Goal: Contribute content

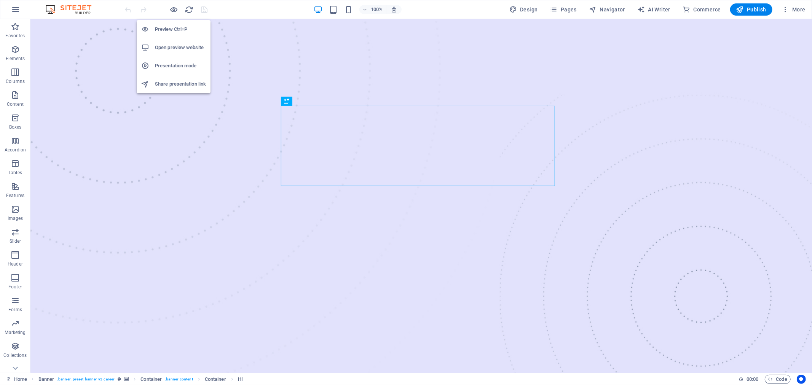
click at [184, 46] on h6 "Open preview website" at bounding box center [180, 47] width 51 height 9
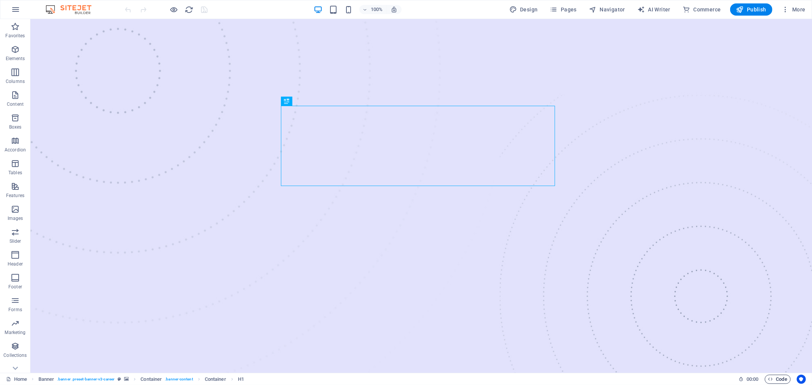
click at [772, 377] on icon "button" at bounding box center [771, 379] width 5 height 5
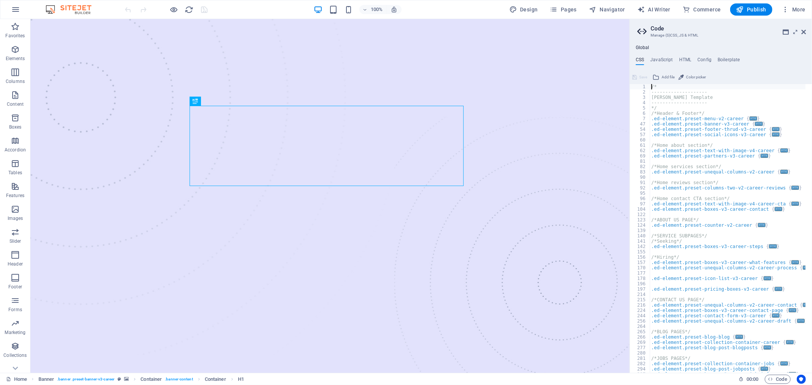
scroll to position [149, 0]
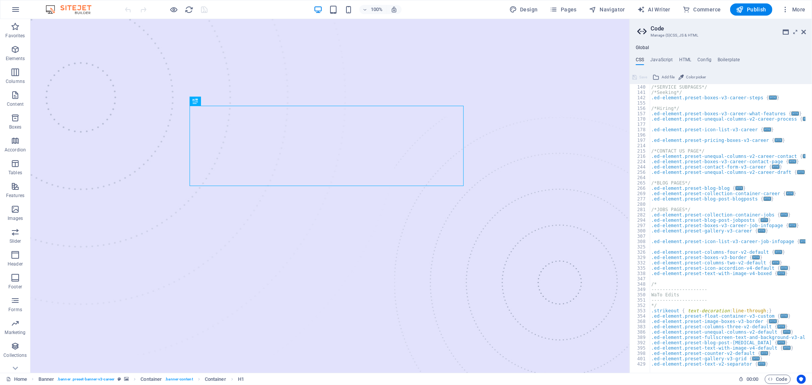
click at [713, 304] on div "/*SERVICE SUBPAGES*/ /*Seeking*/ .ed-element.preset-boxes-v3-career-steps { ...…" at bounding box center [734, 226] width 169 height 294
type textarea "*/"
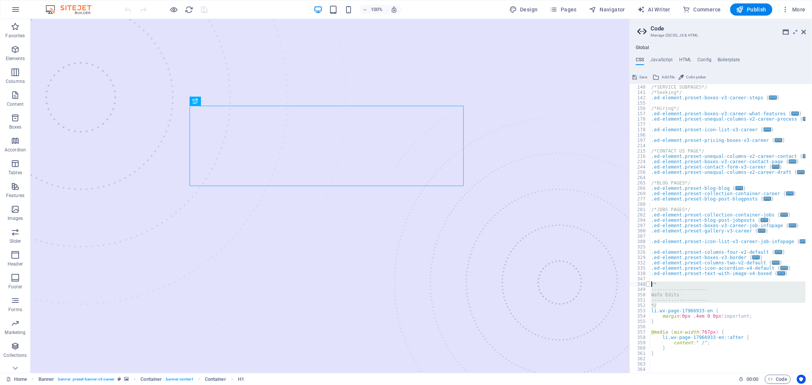
drag, startPoint x: 656, startPoint y: 302, endPoint x: 649, endPoint y: 284, distance: 18.9
click at [649, 284] on div "139 140 141 142 155 156 157 170 177 178 196 197 214 215 216 224 244 256 264 265…" at bounding box center [721, 228] width 182 height 289
type textarea "/* --------------------"
click at [663, 361] on div "/*SERVICE SUBPAGES*/ /*Seeking*/ .ed-element.preset-boxes-v3-career-steps { ...…" at bounding box center [734, 226] width 169 height 294
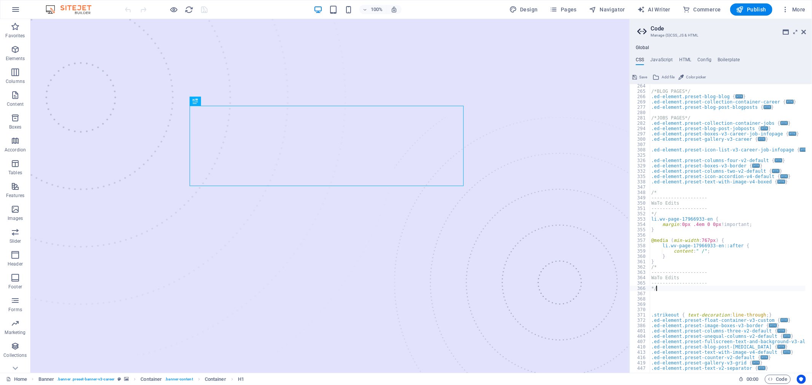
scroll to position [245, 0]
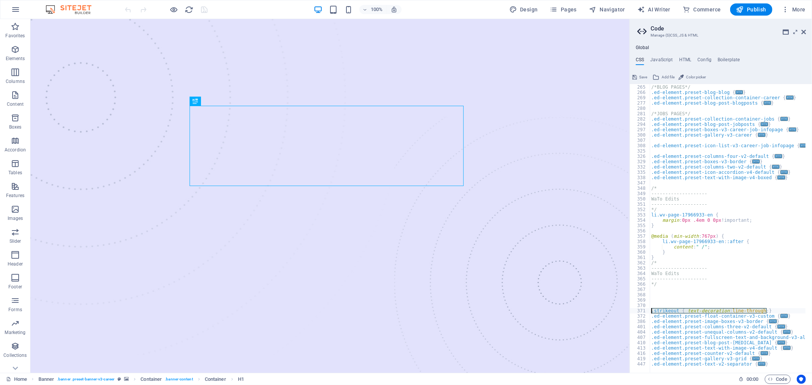
drag, startPoint x: 776, startPoint y: 310, endPoint x: 637, endPoint y: 310, distance: 139.4
click at [637, 310] on div "*/ 264 265 266 269 277 280 281 282 294 297 300 307 308 325 326 329 332 335 338 …" at bounding box center [721, 228] width 182 height 289
type textarea ".strikeout { text-decoration: line-through; }"
click at [668, 210] on div "/*BLOG PAGES*/ .ed-element.preset-blog-blog { ... } .ed-element.preset-collecti…" at bounding box center [734, 226] width 169 height 294
type textarea "*/"
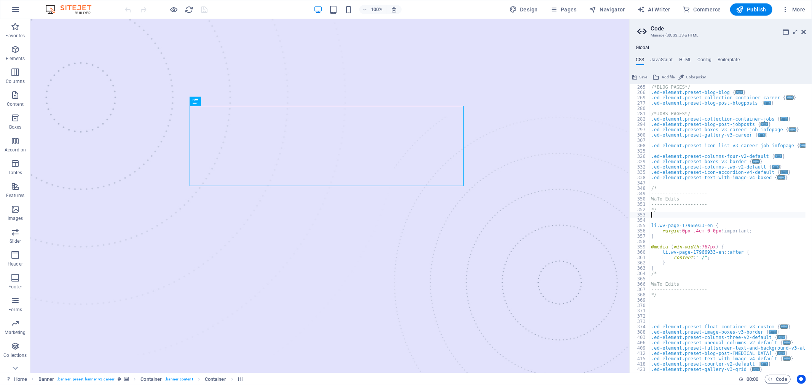
type textarea ".strikeout { text-decoration: line-through; }"
click at [753, 11] on span "Publish" at bounding box center [752, 10] width 30 height 8
